Goal: Task Accomplishment & Management: Manage account settings

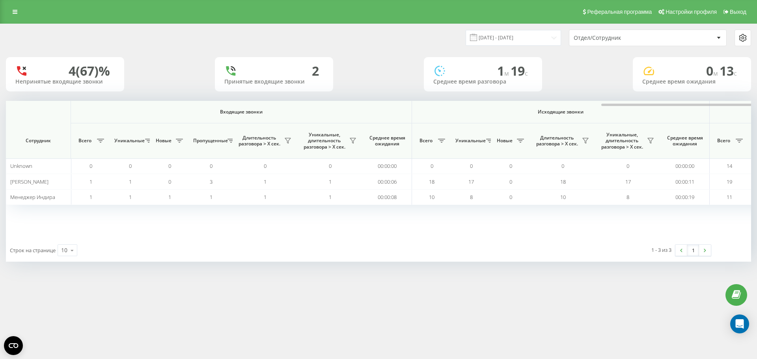
scroll to position [0, 355]
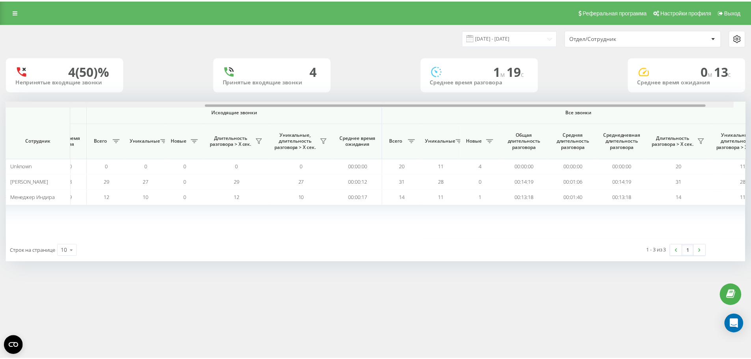
scroll to position [0, 355]
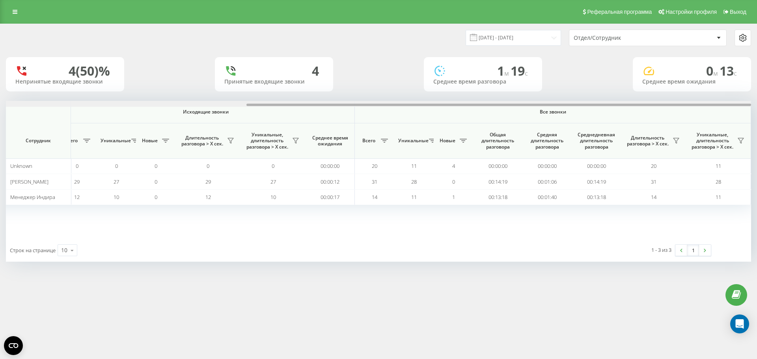
drag, startPoint x: 421, startPoint y: 105, endPoint x: 704, endPoint y: 112, distance: 283.4
click at [704, 112] on div "Входящие звонки Исходящие звонки Все звонки Сотрудник Всего Уникальные Новые Пр…" at bounding box center [378, 170] width 745 height 138
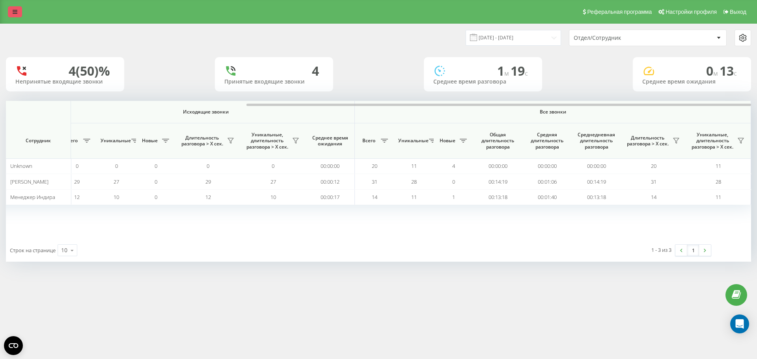
click at [12, 9] on link at bounding box center [15, 11] width 14 height 11
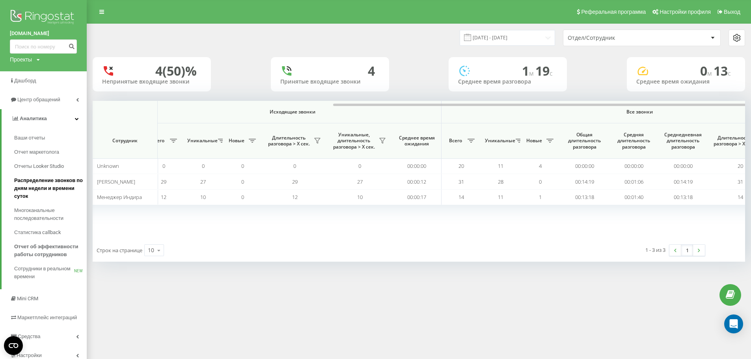
scroll to position [26, 0]
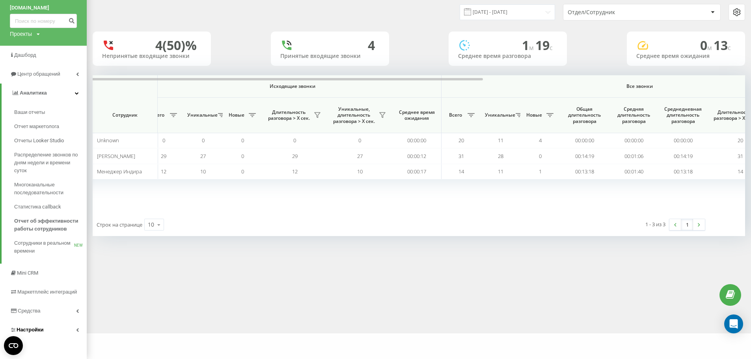
click at [39, 332] on span "Настройки" at bounding box center [30, 330] width 27 height 6
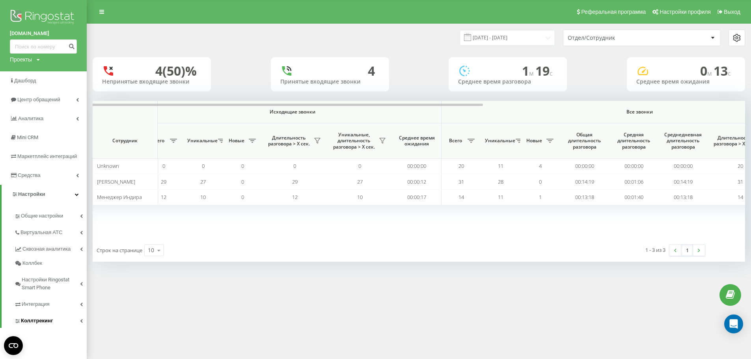
scroll to position [0, 0]
click at [53, 214] on span "Общие настройки" at bounding box center [43, 216] width 45 height 8
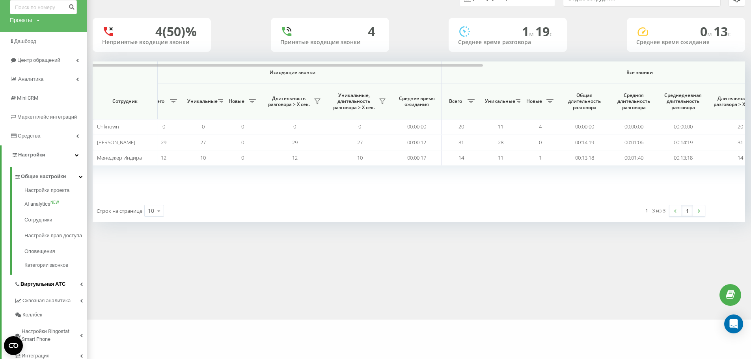
click at [50, 288] on span "Виртуальная АТС" at bounding box center [42, 284] width 45 height 8
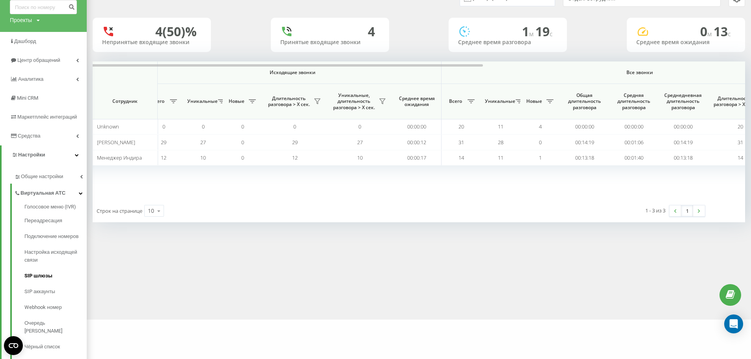
scroll to position [79, 0]
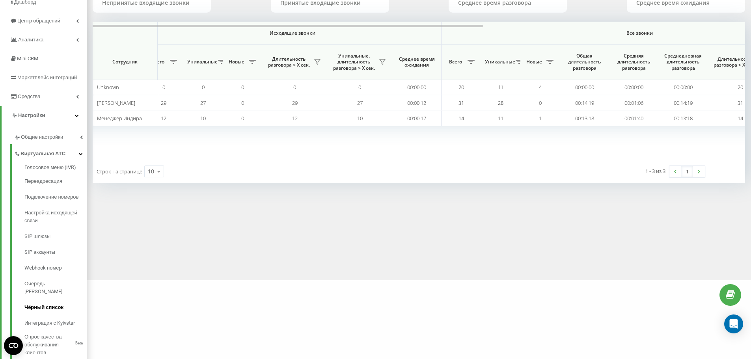
click at [45, 303] on span "Чёрный список" at bounding box center [43, 307] width 39 height 8
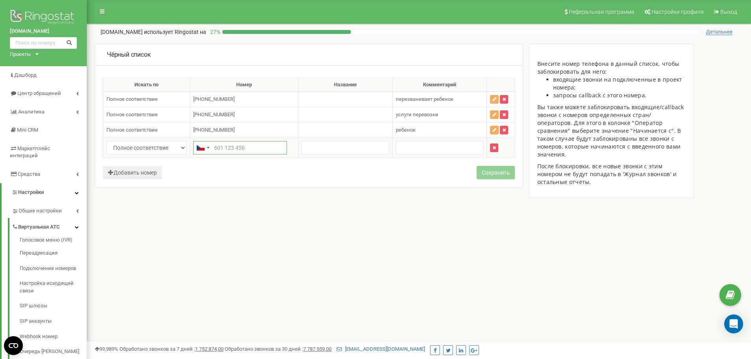
click at [236, 150] on input "text" at bounding box center [240, 147] width 94 height 13
click at [212, 149] on div "Telephone country code" at bounding box center [203, 147] width 18 height 13
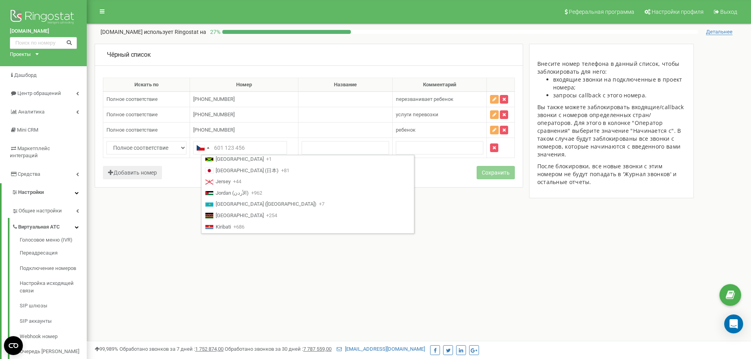
scroll to position [1261, 0]
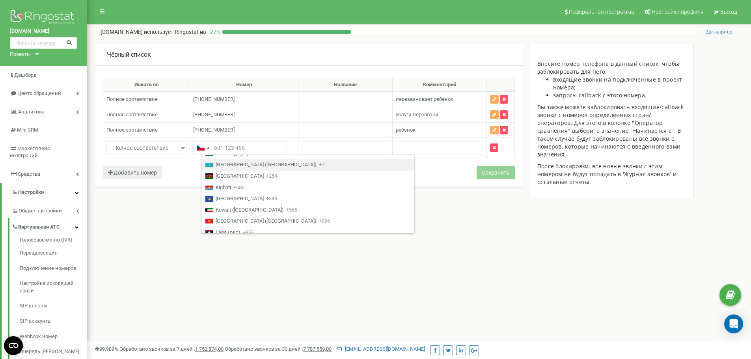
click at [245, 169] on li "Kazakhstan (Казахстан) +7" at bounding box center [307, 164] width 212 height 11
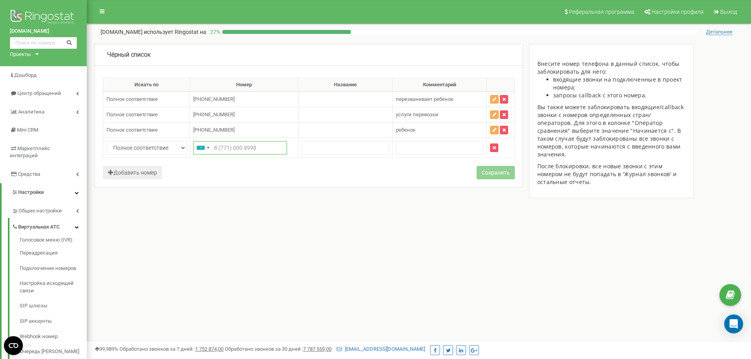
paste input "77080993545"
type input "77080993545"
click at [447, 149] on input "text" at bounding box center [439, 147] width 87 height 13
type input "у"
type input "продвижение интернета"
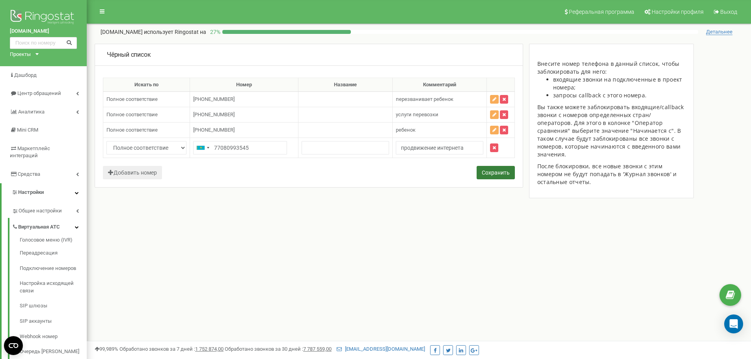
click at [487, 176] on button "Сохранить" at bounding box center [495, 172] width 38 height 13
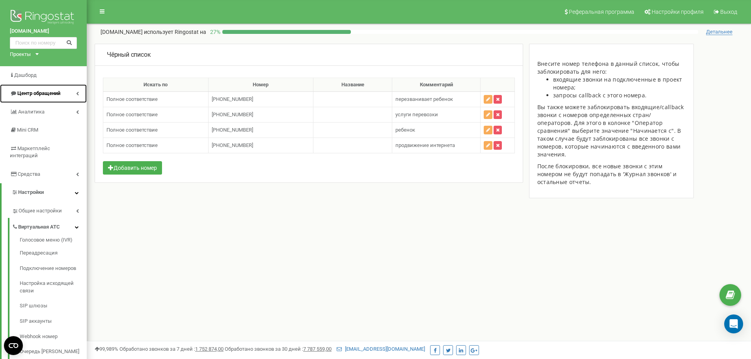
click at [46, 93] on span "Центр обращений" at bounding box center [38, 93] width 43 height 6
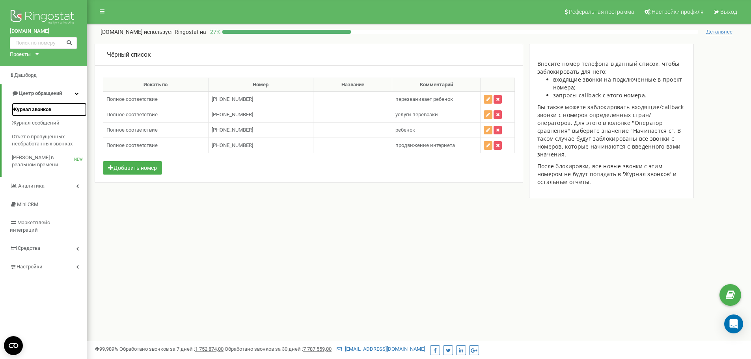
click at [39, 113] on link "Журнал звонков" at bounding box center [49, 110] width 75 height 14
